Goal: Task Accomplishment & Management: Manage account settings

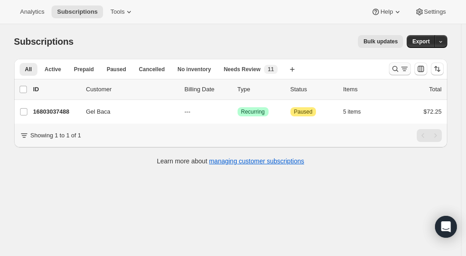
click at [392, 69] on button "Search and filter results" at bounding box center [400, 69] width 22 height 13
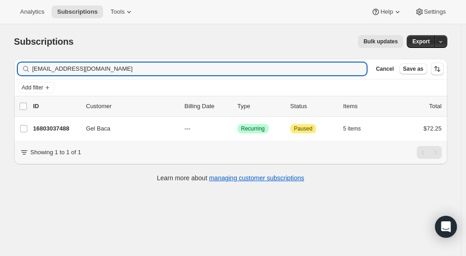
drag, startPoint x: 99, startPoint y: 69, endPoint x: 33, endPoint y: 56, distance: 67.9
click at [33, 56] on div "Subscriptions. This page is ready Subscriptions Bulk updates More actions Bulk …" at bounding box center [230, 107] width 455 height 167
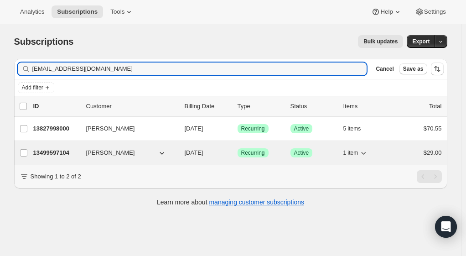
type input "sjmbetzler@gmail.com"
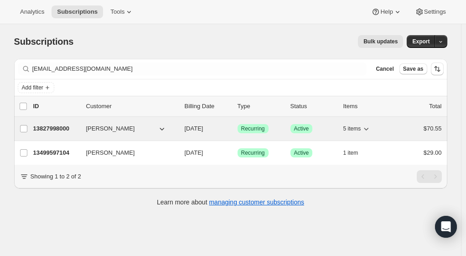
click at [72, 128] on p "13827998000" at bounding box center [56, 128] width 46 height 9
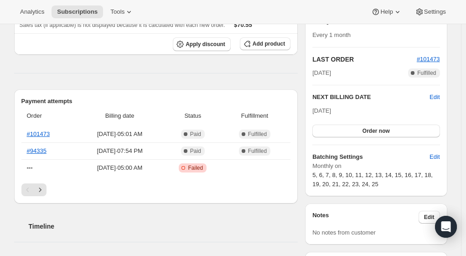
scroll to position [228, 0]
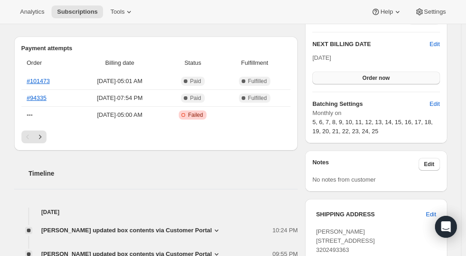
click at [345, 73] on button "Order now" at bounding box center [376, 78] width 127 height 13
click at [345, 73] on button "Click to confirm" at bounding box center [376, 78] width 127 height 13
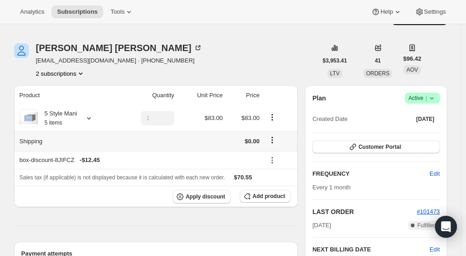
scroll to position [0, 0]
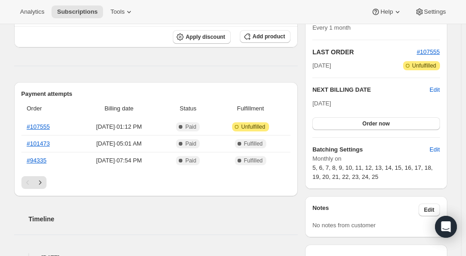
scroll to position [274, 0]
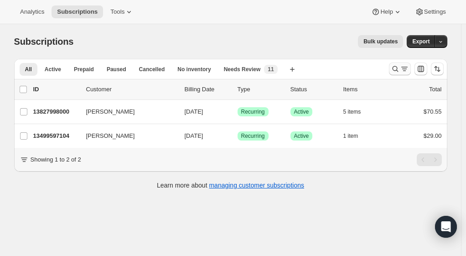
click at [399, 66] on icon "Search and filter results" at bounding box center [395, 68] width 9 height 9
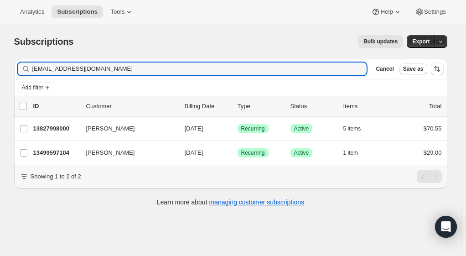
drag, startPoint x: 105, startPoint y: 68, endPoint x: 30, endPoint y: 56, distance: 76.4
click at [30, 56] on div "Subscriptions. This page is ready Subscriptions Bulk updates More actions Bulk …" at bounding box center [230, 120] width 455 height 192
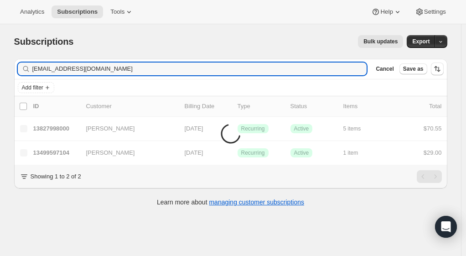
type input "[EMAIL_ADDRESS][DOMAIN_NAME]"
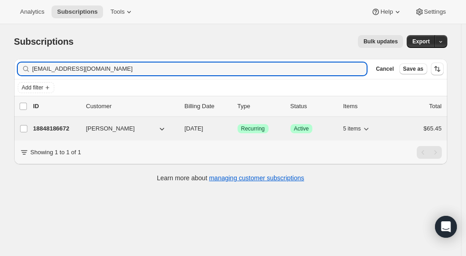
click at [43, 129] on p "18848186672" at bounding box center [56, 128] width 46 height 9
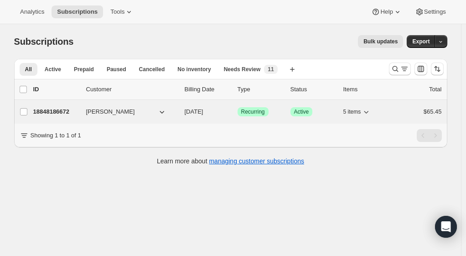
click at [42, 110] on p "18848186672" at bounding box center [56, 111] width 46 height 9
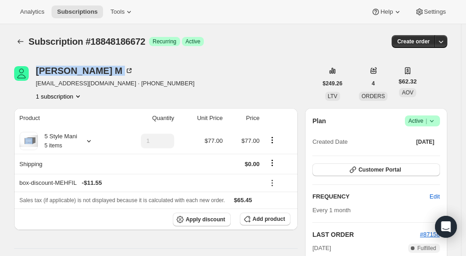
drag, startPoint x: 87, startPoint y: 76, endPoint x: 37, endPoint y: 72, distance: 50.0
click at [37, 72] on div "Linnette M ldybuggie@yahoo.com · +12089172097 1 subscription" at bounding box center [165, 83] width 303 height 35
copy div "Linnette M"
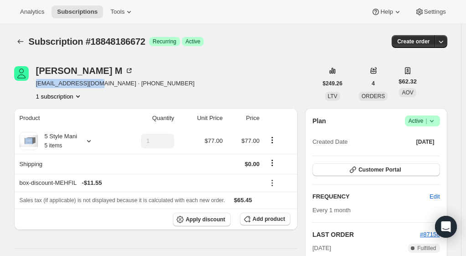
drag, startPoint x: 99, startPoint y: 85, endPoint x: 37, endPoint y: 83, distance: 63.0
click at [37, 83] on div "Linnette M ldybuggie@yahoo.com · +12089172097 1 subscription" at bounding box center [165, 83] width 303 height 35
copy span "[EMAIL_ADDRESS][DOMAIN_NAME]"
